Goal: Task Accomplishment & Management: Complete application form

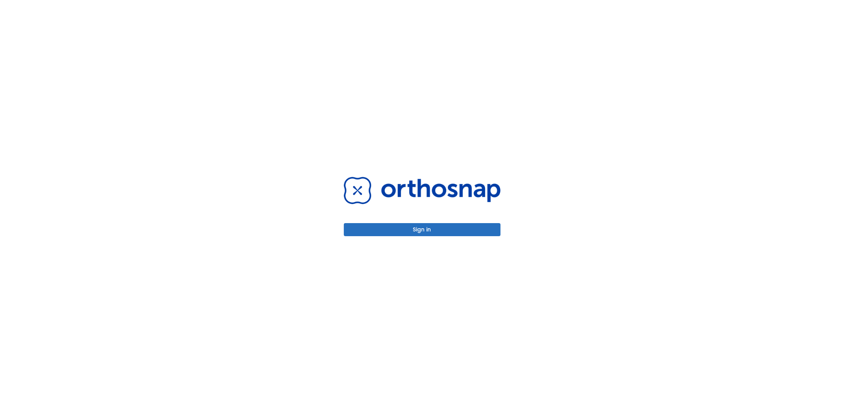
click at [414, 228] on button "Sign in" at bounding box center [422, 229] width 157 height 13
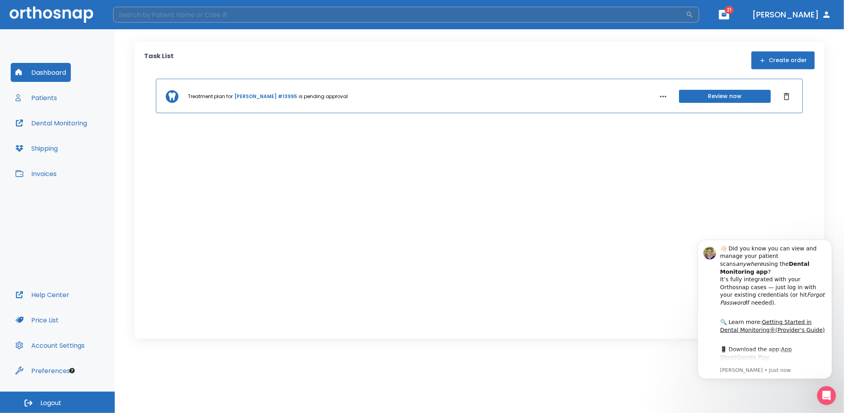
click at [172, 19] on input "search" at bounding box center [399, 15] width 573 height 16
type input "gonz"
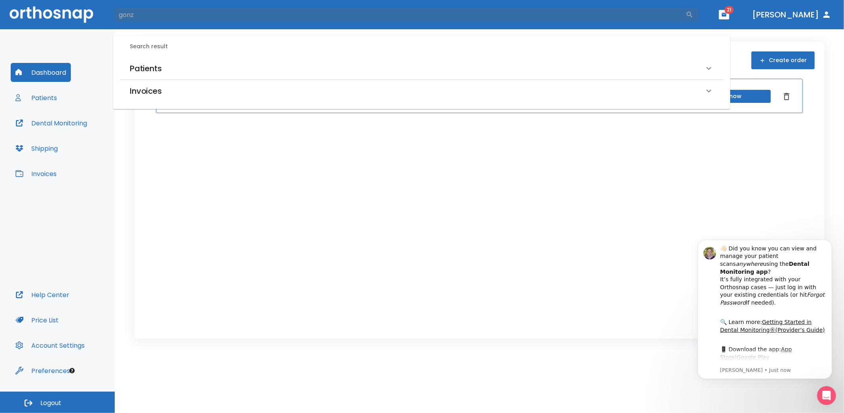
click at [145, 68] on h6 "Patients" at bounding box center [146, 68] width 32 height 13
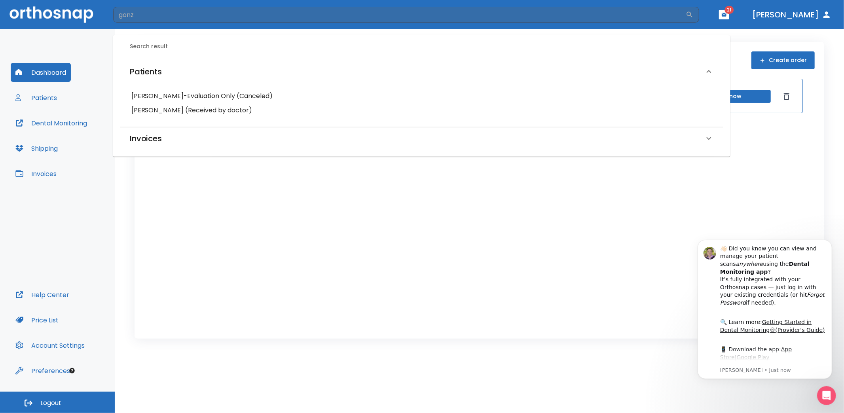
click at [148, 111] on h6 "[PERSON_NAME] (Received by doctor)" at bounding box center [421, 110] width 581 height 11
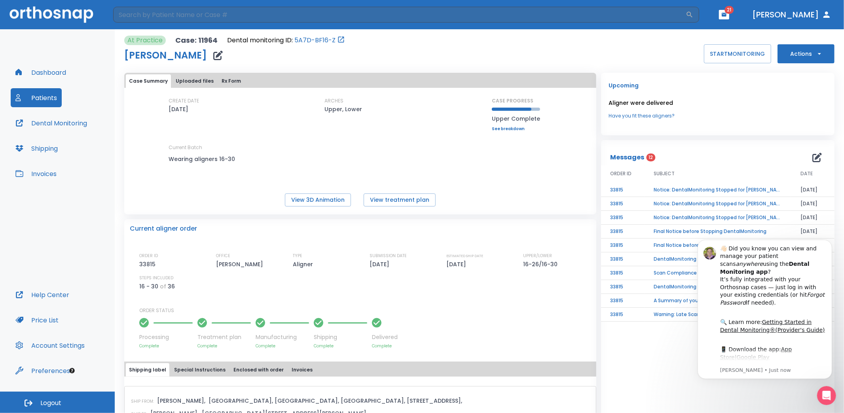
click at [688, 189] on td "Notice: DentalMonitoring Stopped for [PERSON_NAME]" at bounding box center [718, 190] width 146 height 14
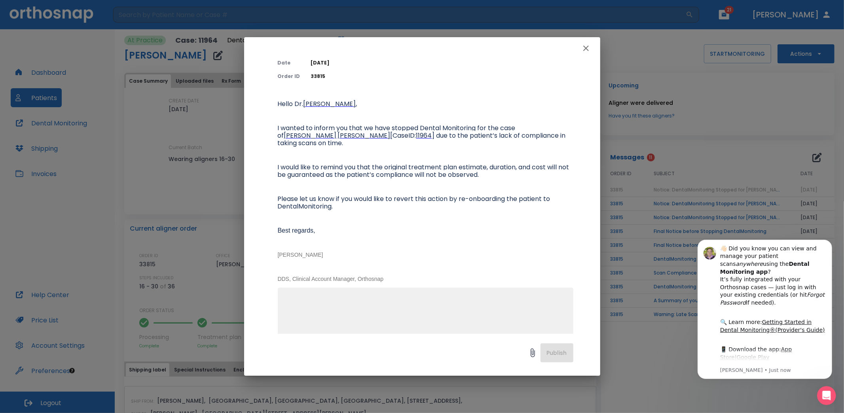
scroll to position [65, 0]
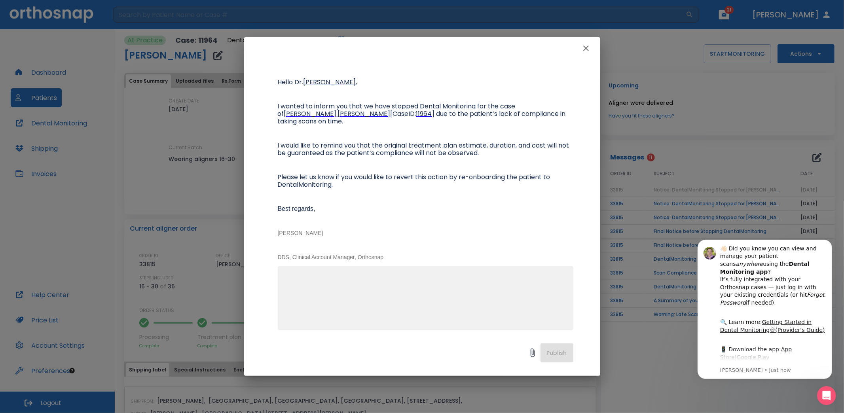
click at [445, 287] on textarea at bounding box center [426, 301] width 286 height 55
type textarea "s"
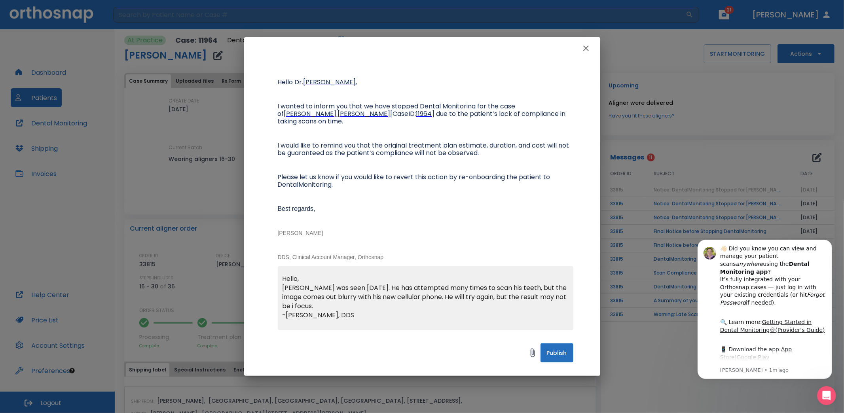
type textarea "Hello, Luis was seen today. He has attempted many times to scan his teeth, but …"
click at [551, 355] on button "Publish" at bounding box center [557, 353] width 33 height 19
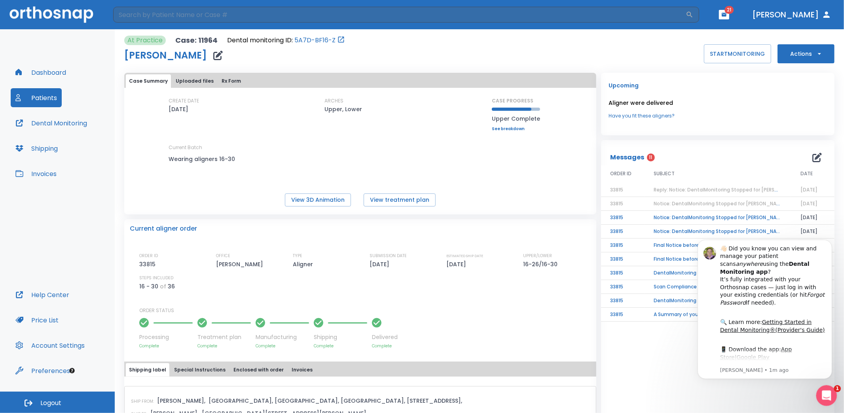
click at [822, 389] on div "Open Intercom Messenger" at bounding box center [826, 395] width 26 height 26
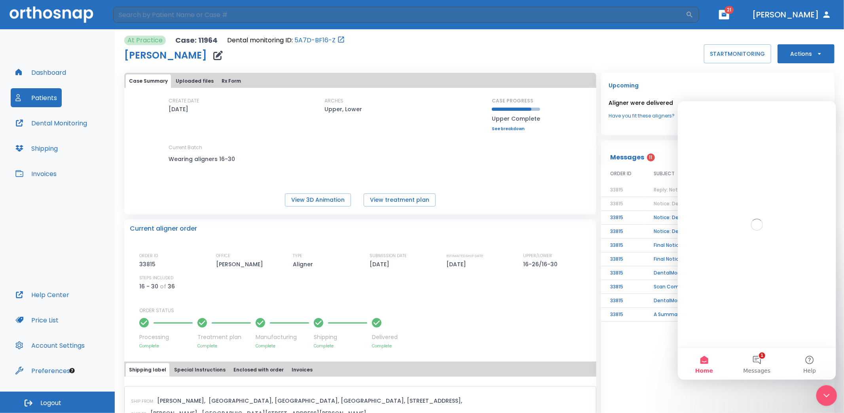
scroll to position [0, 0]
click at [822, 390] on icon "Close Intercom Messenger" at bounding box center [826, 395] width 10 height 10
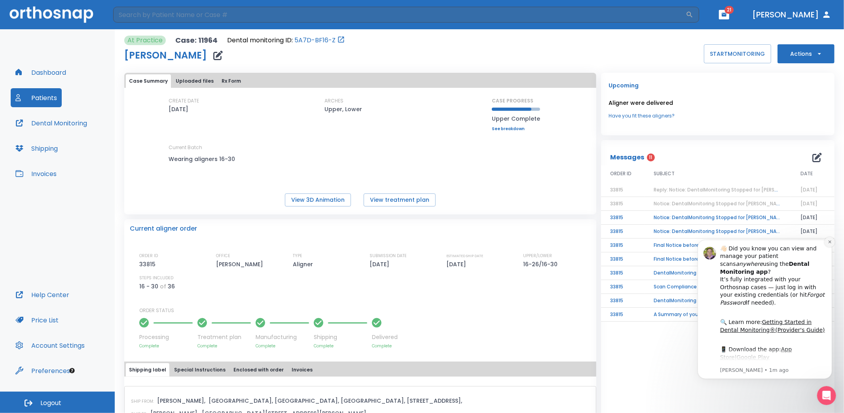
click at [831, 242] on icon "Dismiss notification" at bounding box center [830, 242] width 4 height 4
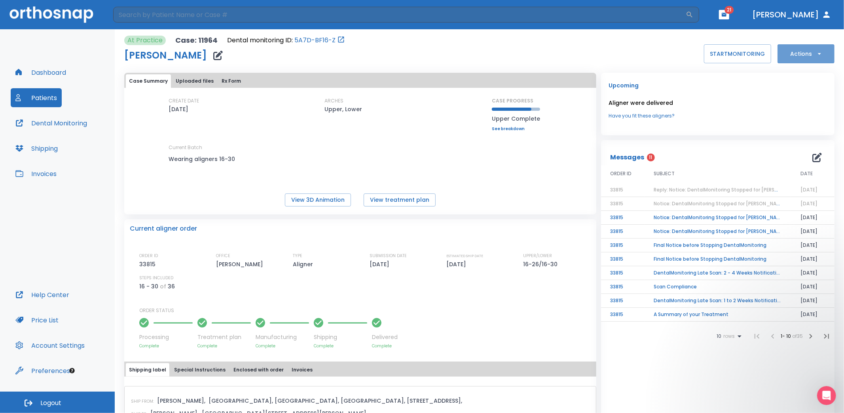
click at [797, 55] on button "Actions" at bounding box center [806, 53] width 57 height 19
click at [796, 116] on p "Order Next Aligners" at bounding box center [802, 115] width 45 height 7
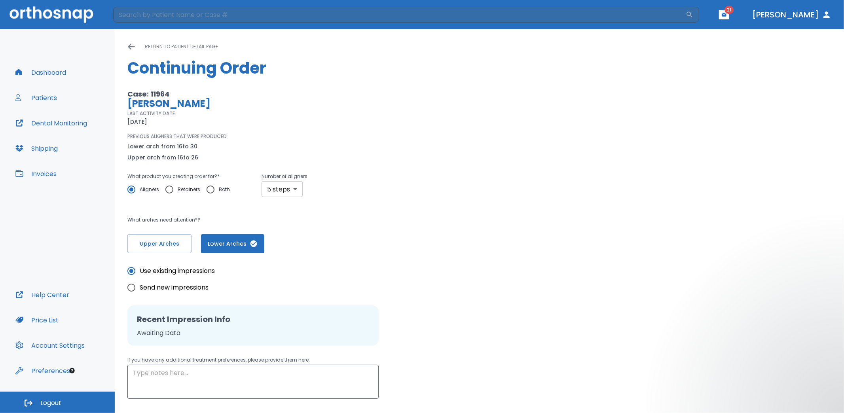
click at [295, 190] on body "​ 21 Dr. Himel Dashboard Patients Dental Monitoring Shipping Invoices Help Cent…" at bounding box center [422, 206] width 844 height 413
click at [274, 251] on li "10 steps" at bounding box center [281, 250] width 46 height 14
type input "10"
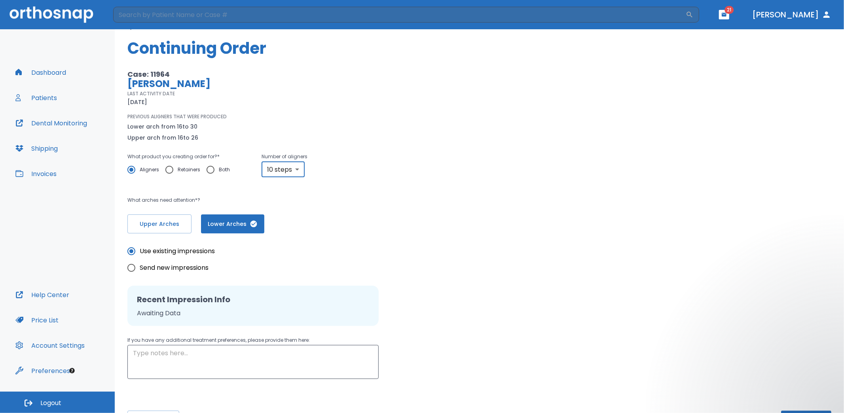
scroll to position [49, 0]
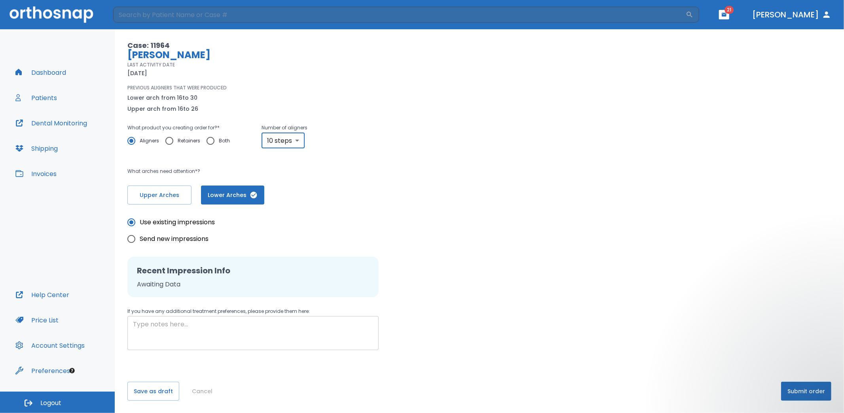
click at [183, 331] on textarea at bounding box center [253, 333] width 240 height 27
type textarea "l"
click at [792, 387] on button "Submit order" at bounding box center [807, 391] width 50 height 19
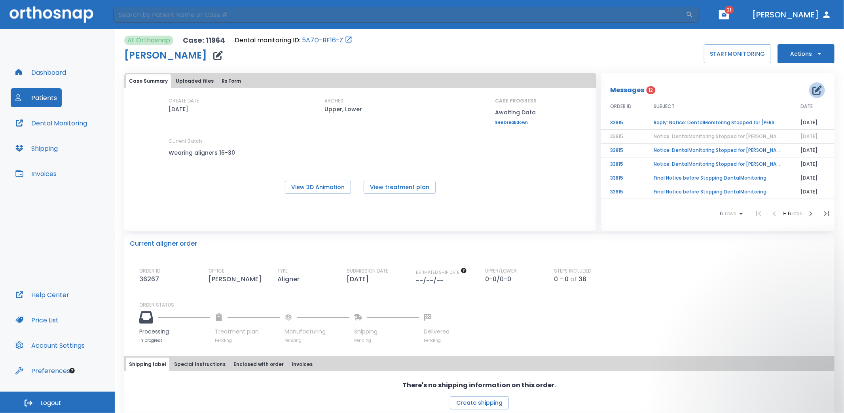
click at [815, 89] on icon "button" at bounding box center [818, 91] width 10 height 10
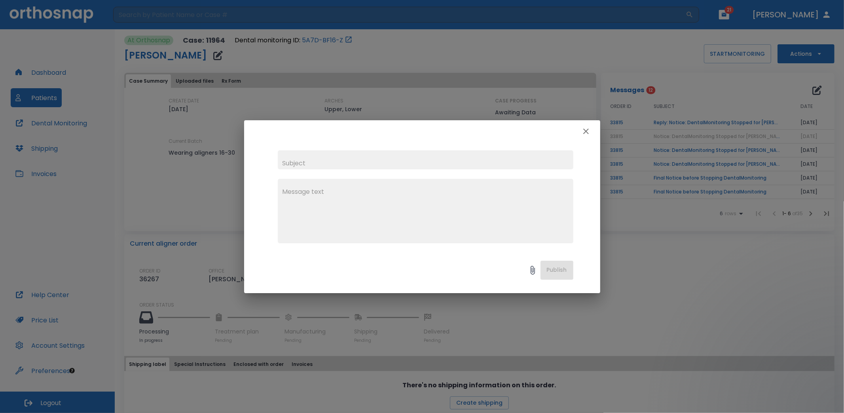
click at [517, 164] on input "text" at bounding box center [426, 159] width 296 height 19
click at [338, 162] on input "2025-08-19: 10 more aligners ordered" at bounding box center [426, 159] width 296 height 19
type input "2025-08-19: 10 continuation aligners ordered"
click at [331, 190] on textarea at bounding box center [426, 214] width 286 height 55
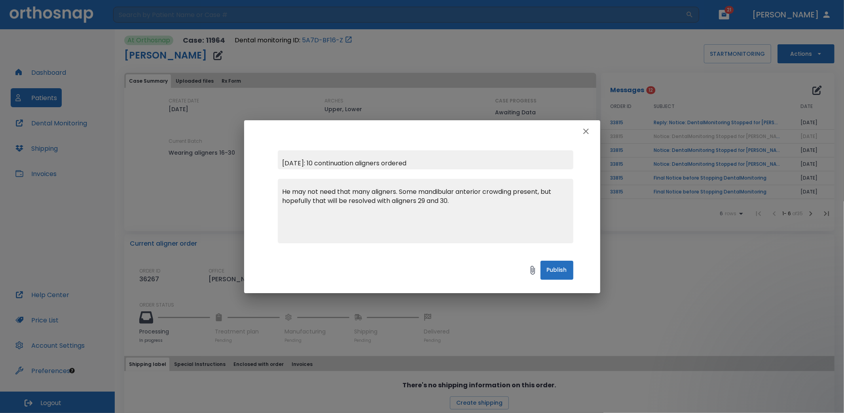
type textarea "He may not need that many aligners. Some mandibular anterior crowding present, …"
click at [559, 269] on button "Publish" at bounding box center [557, 270] width 33 height 19
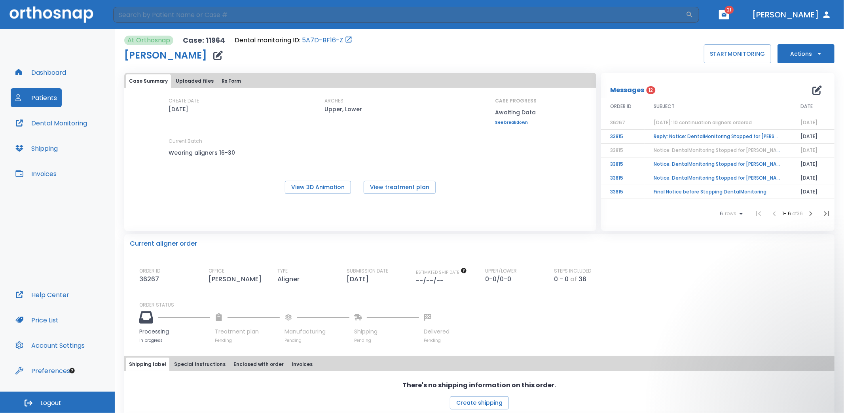
click at [681, 134] on td "Reply: Notice: DentalMonitoring Stopped for Luis Gonzalez" at bounding box center [718, 137] width 146 height 14
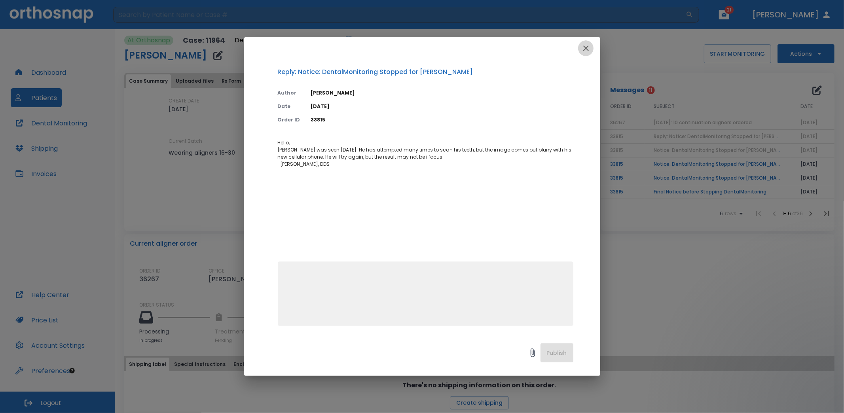
click at [585, 49] on icon "button" at bounding box center [587, 49] width 10 height 10
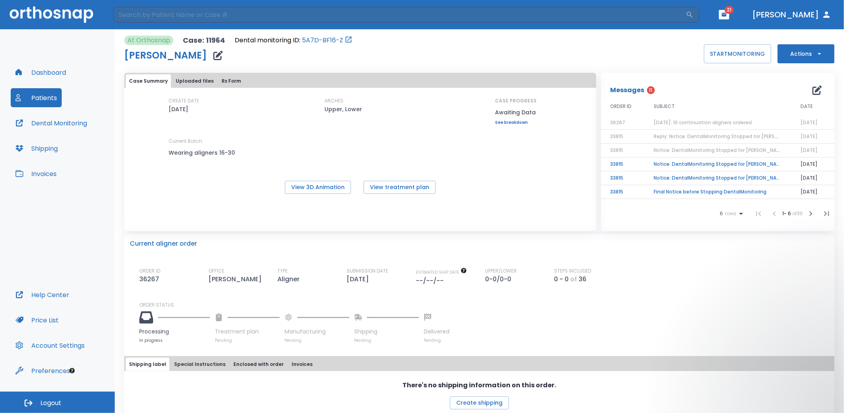
click at [675, 161] on td "Notice: DentalMonitoring Stopped for Luis Gonzalez" at bounding box center [718, 165] width 146 height 14
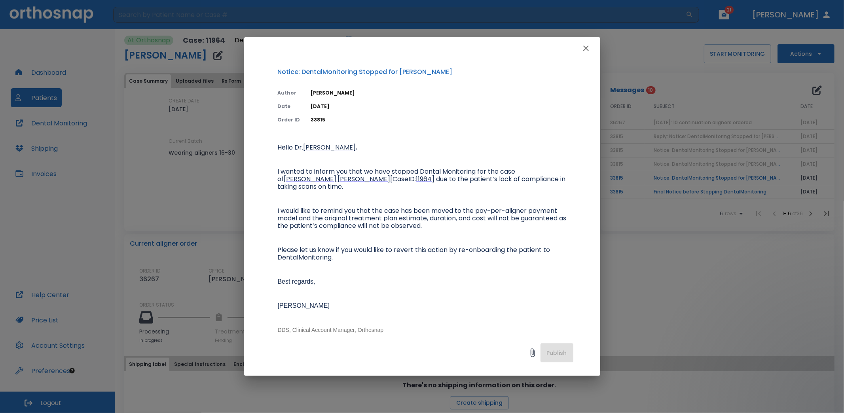
click at [586, 49] on icon "button" at bounding box center [587, 49] width 6 height 6
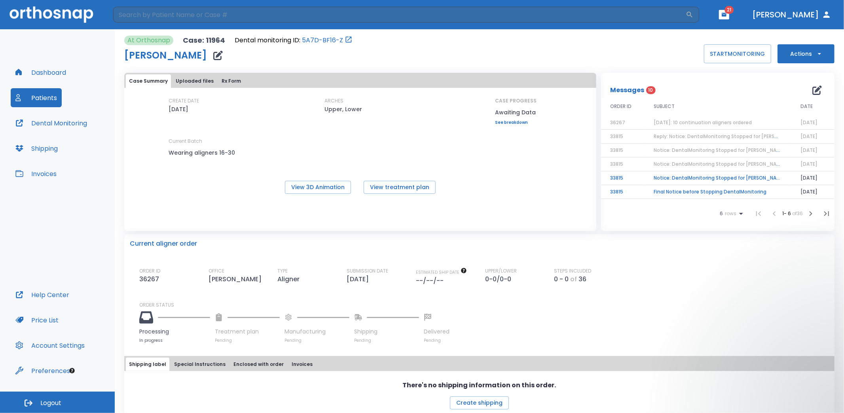
click at [666, 174] on td "Notice: DentalMonitoring Stopped for Luis Gonzalez" at bounding box center [718, 178] width 146 height 14
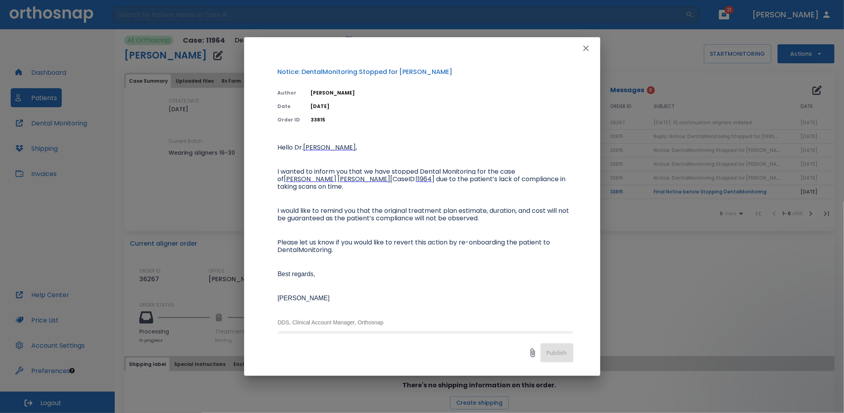
click at [585, 47] on icon "button" at bounding box center [587, 49] width 6 height 6
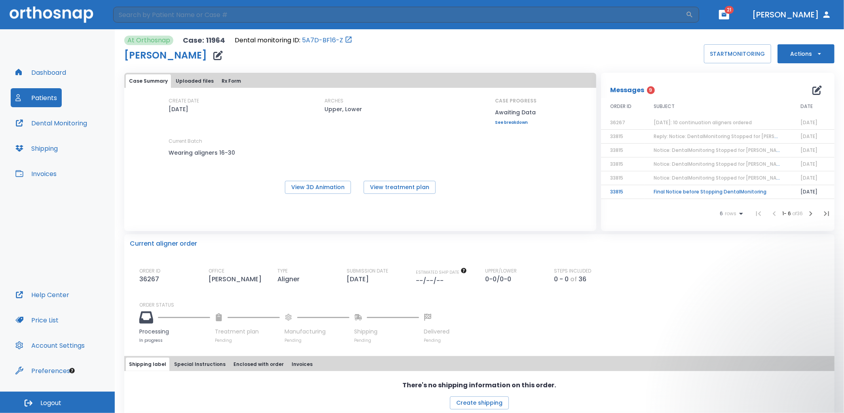
click at [674, 190] on td "Final Notice before Stopping DentalMonitoring" at bounding box center [718, 192] width 146 height 14
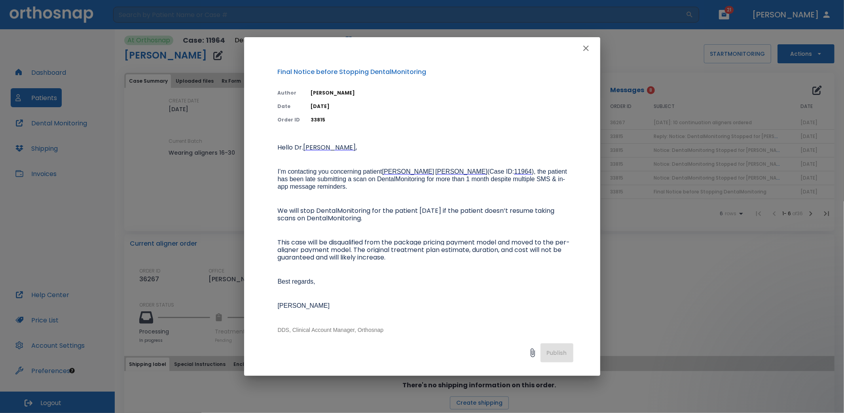
click at [586, 49] on icon "button" at bounding box center [587, 49] width 10 height 10
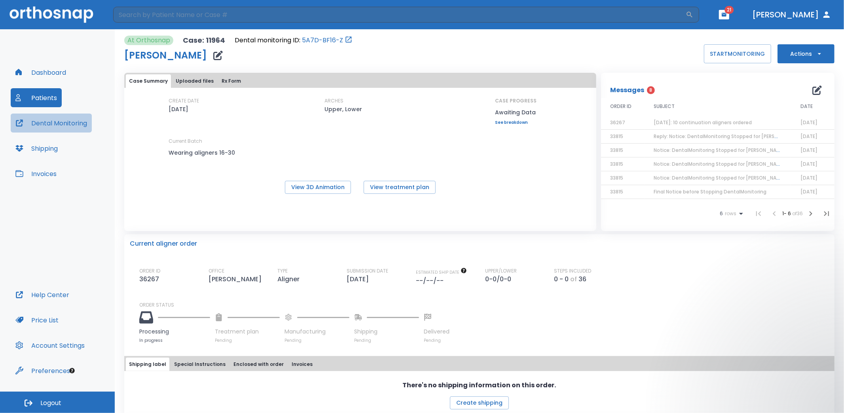
click at [37, 122] on button "Dental Monitoring" at bounding box center [51, 123] width 81 height 19
